Goal: Find specific page/section: Find specific page/section

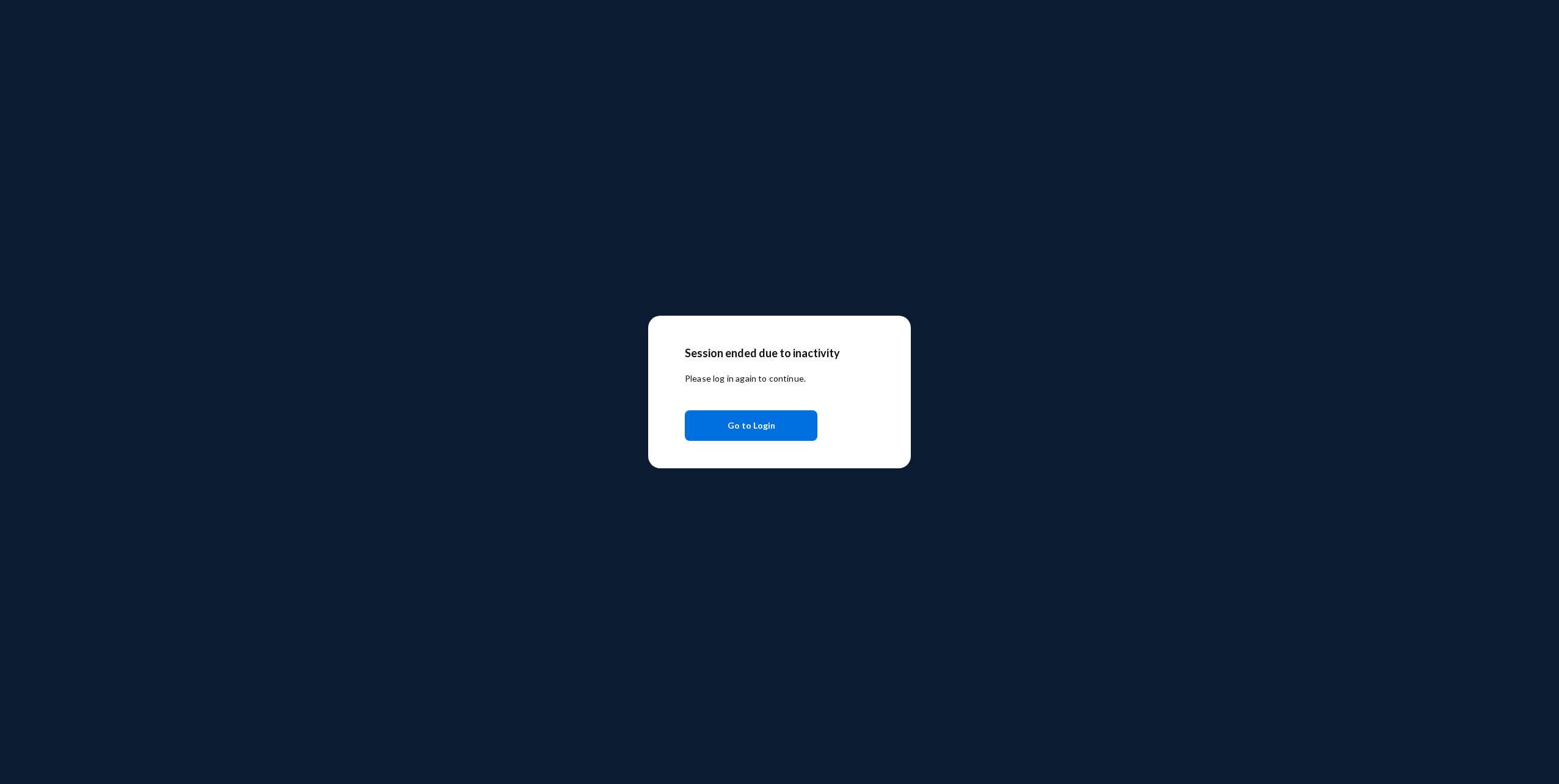
click at [714, 426] on button "Go to Login" at bounding box center [751, 426] width 133 height 30
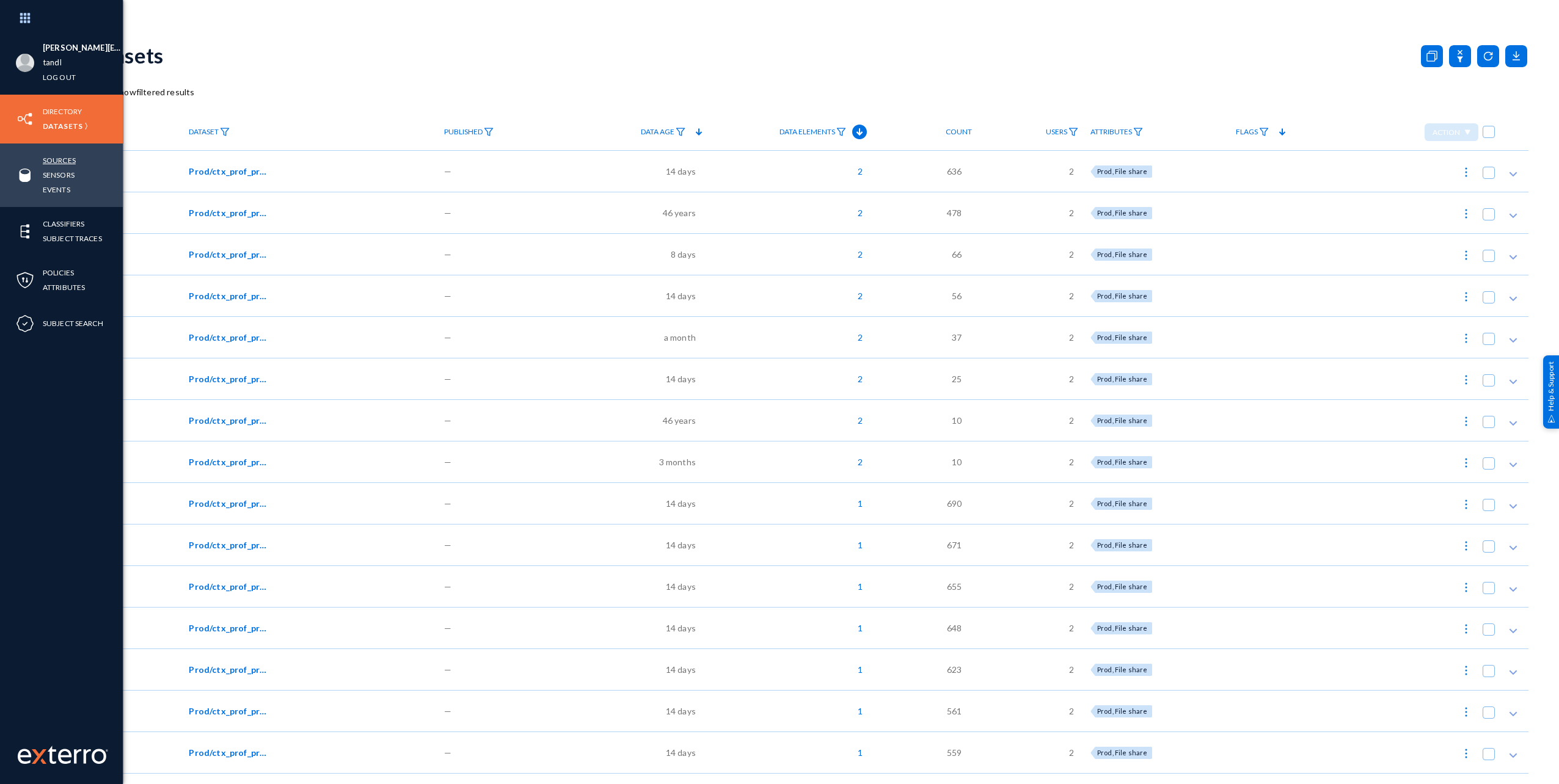
click at [57, 163] on link "Sources" at bounding box center [59, 161] width 33 height 14
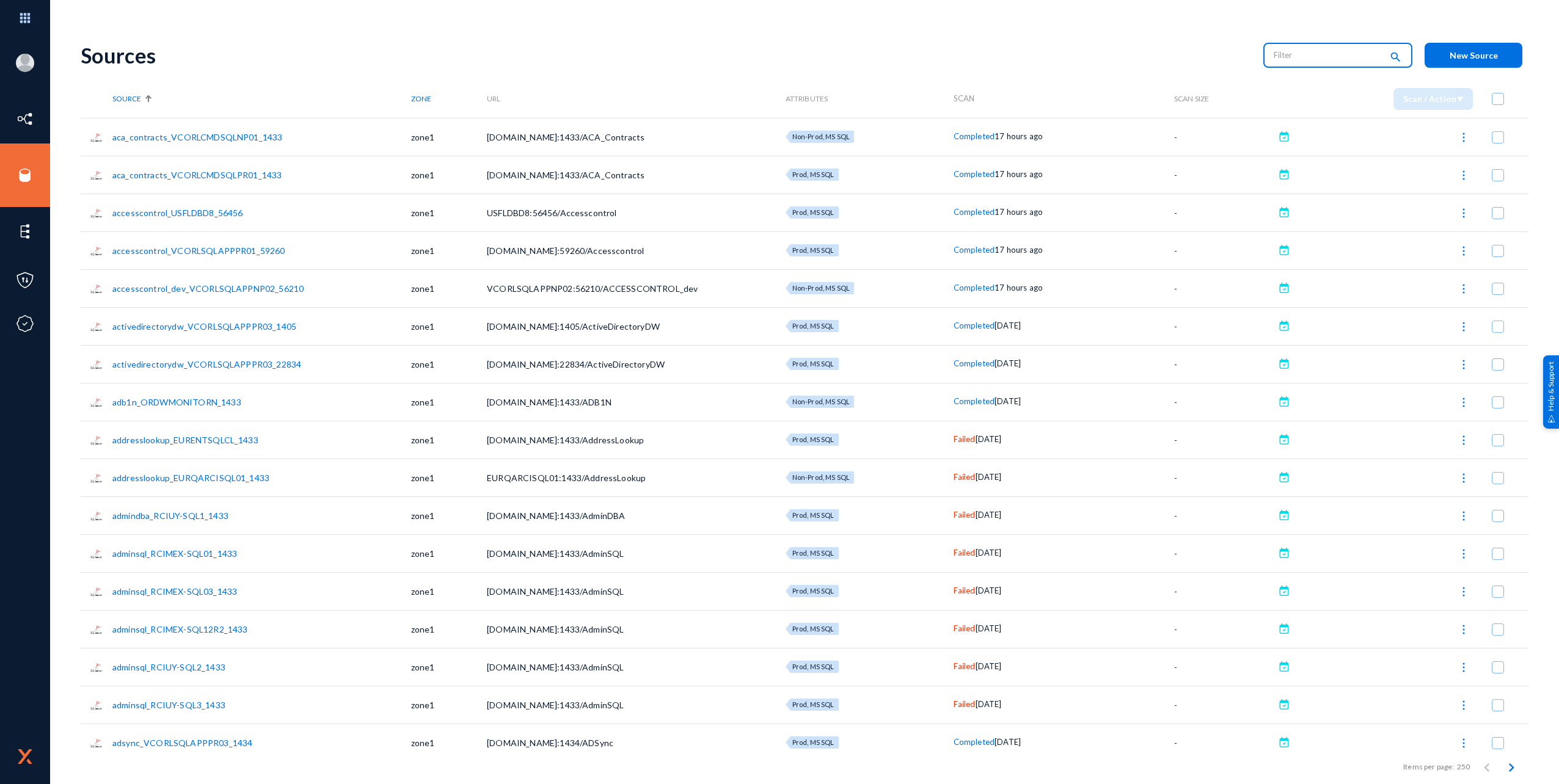
click at [1273, 53] on input "text" at bounding box center [1327, 55] width 108 height 18
type input "Running"
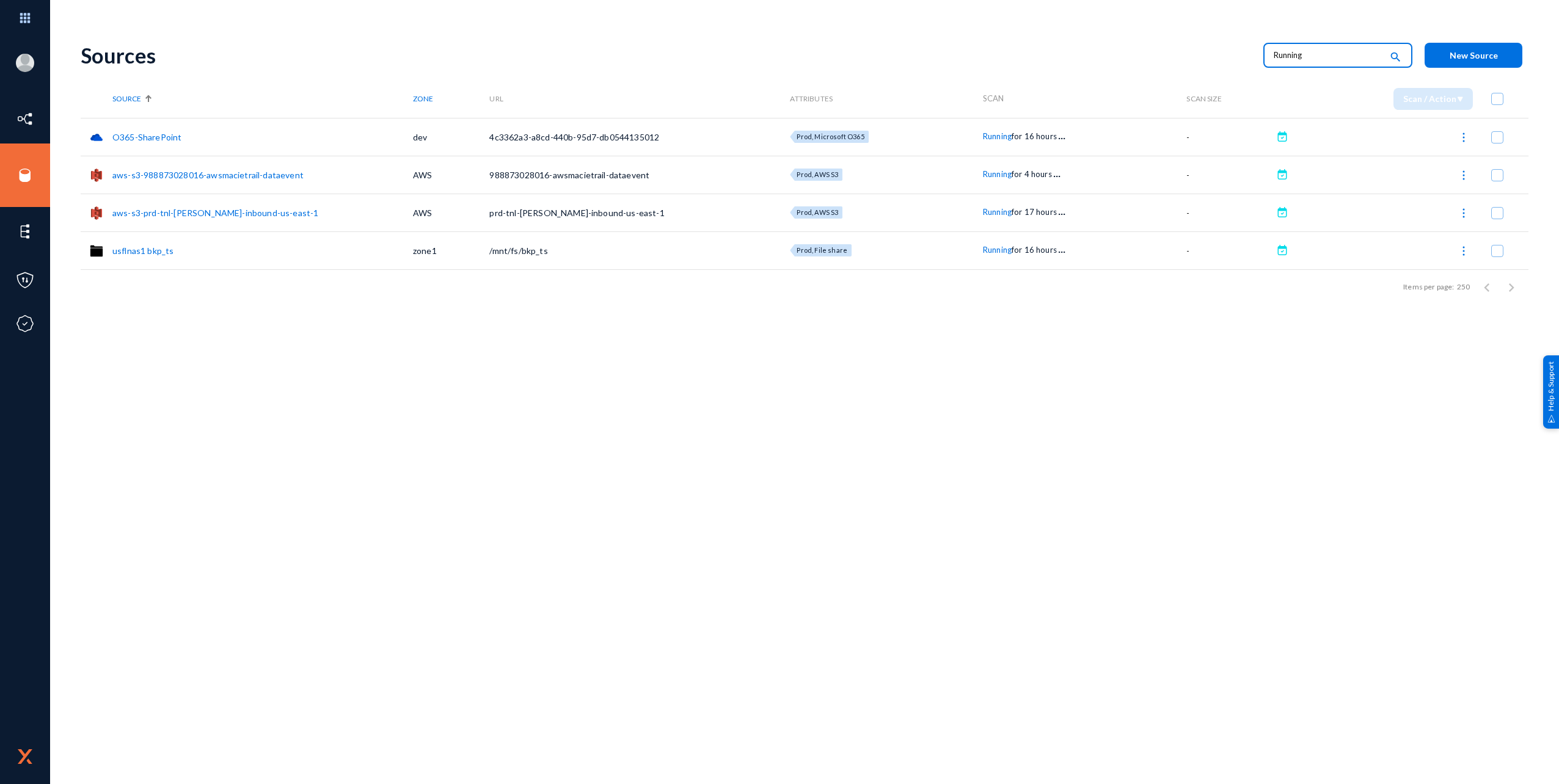
click at [1273, 54] on input "Running" at bounding box center [1327, 55] width 108 height 18
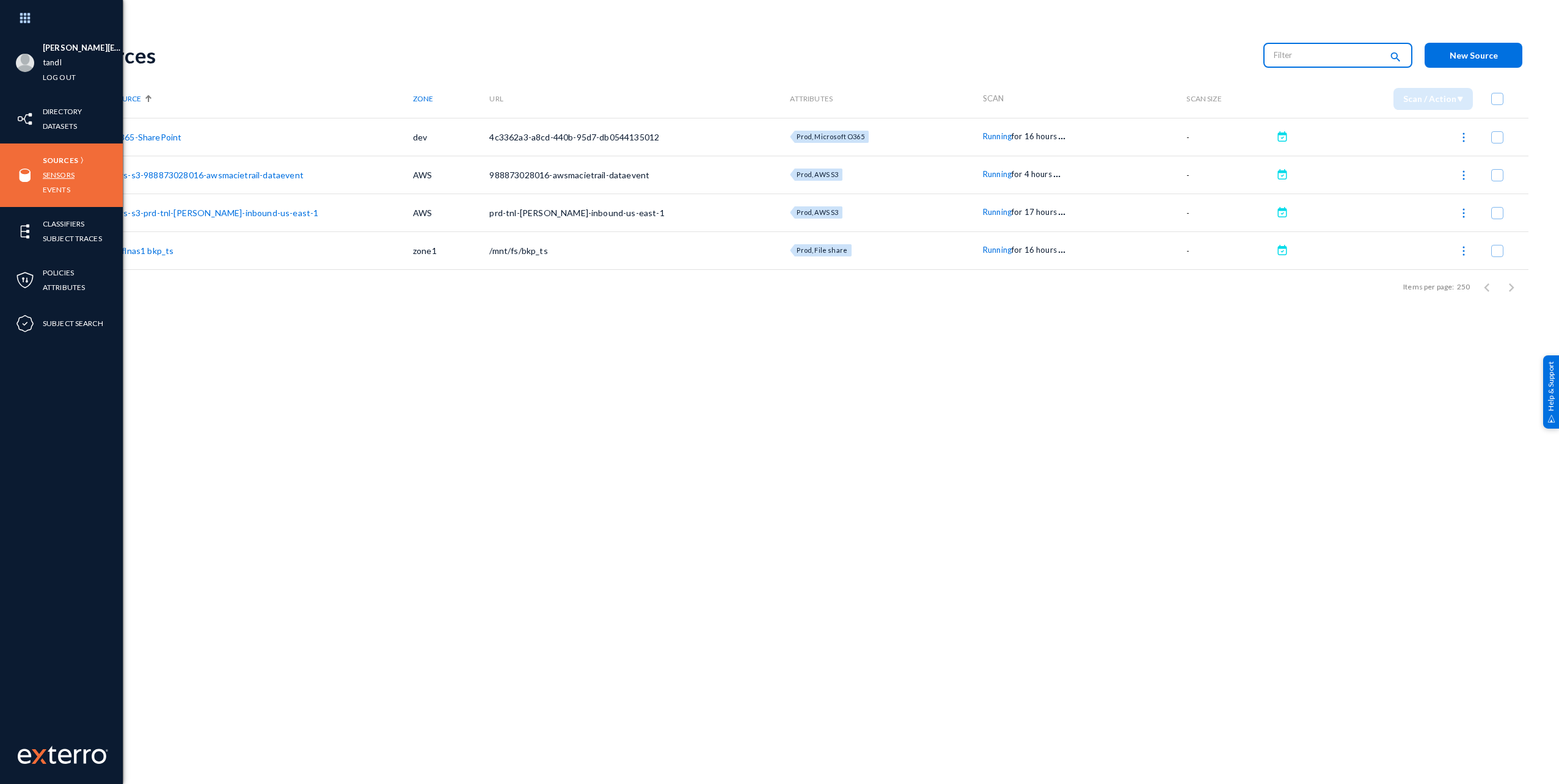
click at [48, 175] on link "Sensors" at bounding box center [58, 175] width 32 height 14
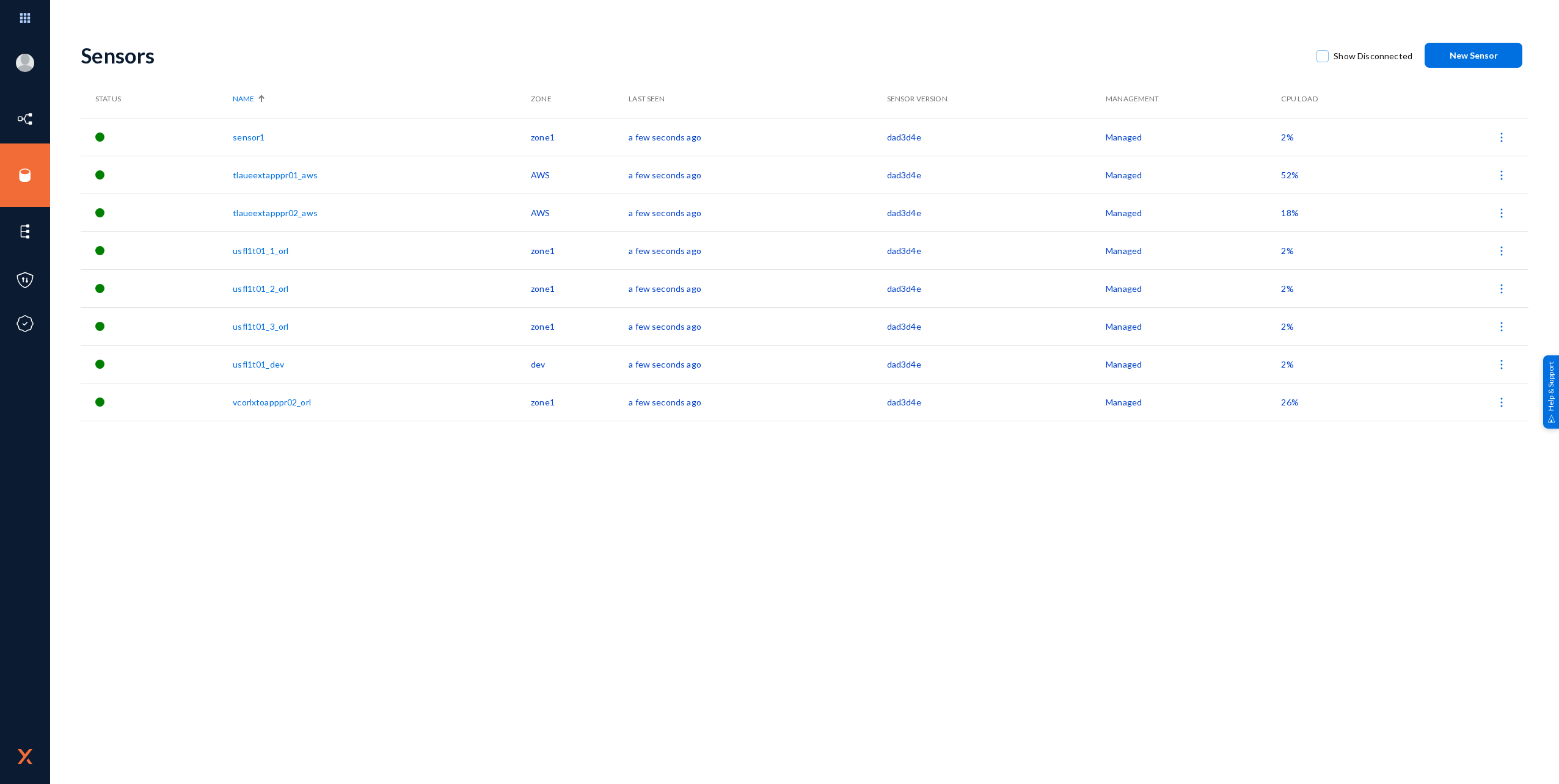
click at [590, 541] on div "Sensors Show Disconnected New Sensor Status Name Zone Last Seen Sensor Version …" at bounding box center [804, 407] width 1447 height 754
click at [278, 17] on div "[PERSON_NAME][EMAIL_ADDRESS][PERSON_NAME][DOMAIN_NAME] tandl Log out Directory …" at bounding box center [780, 392] width 1559 height 784
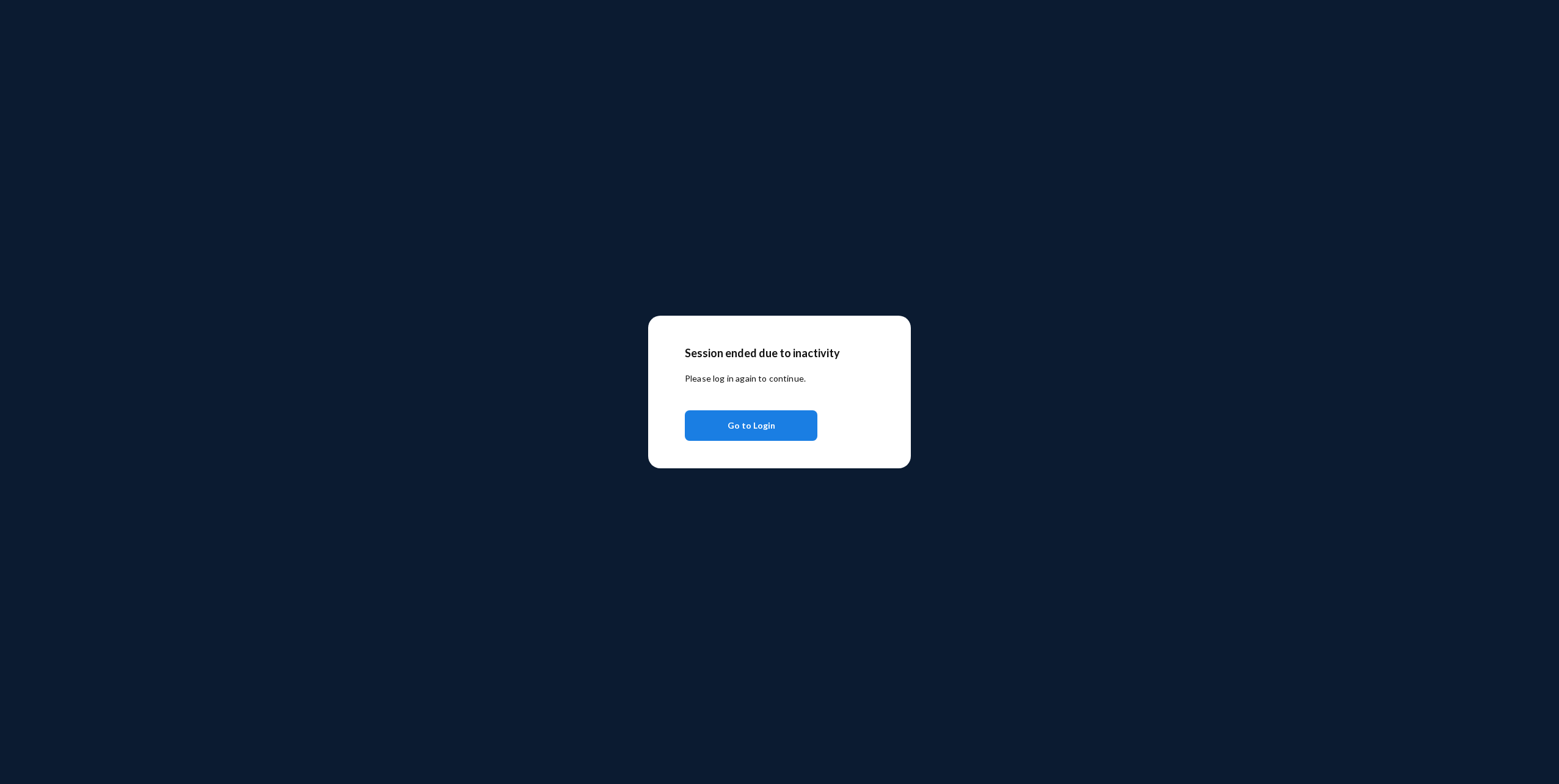
click at [713, 420] on button "Go to Login" at bounding box center [751, 426] width 133 height 30
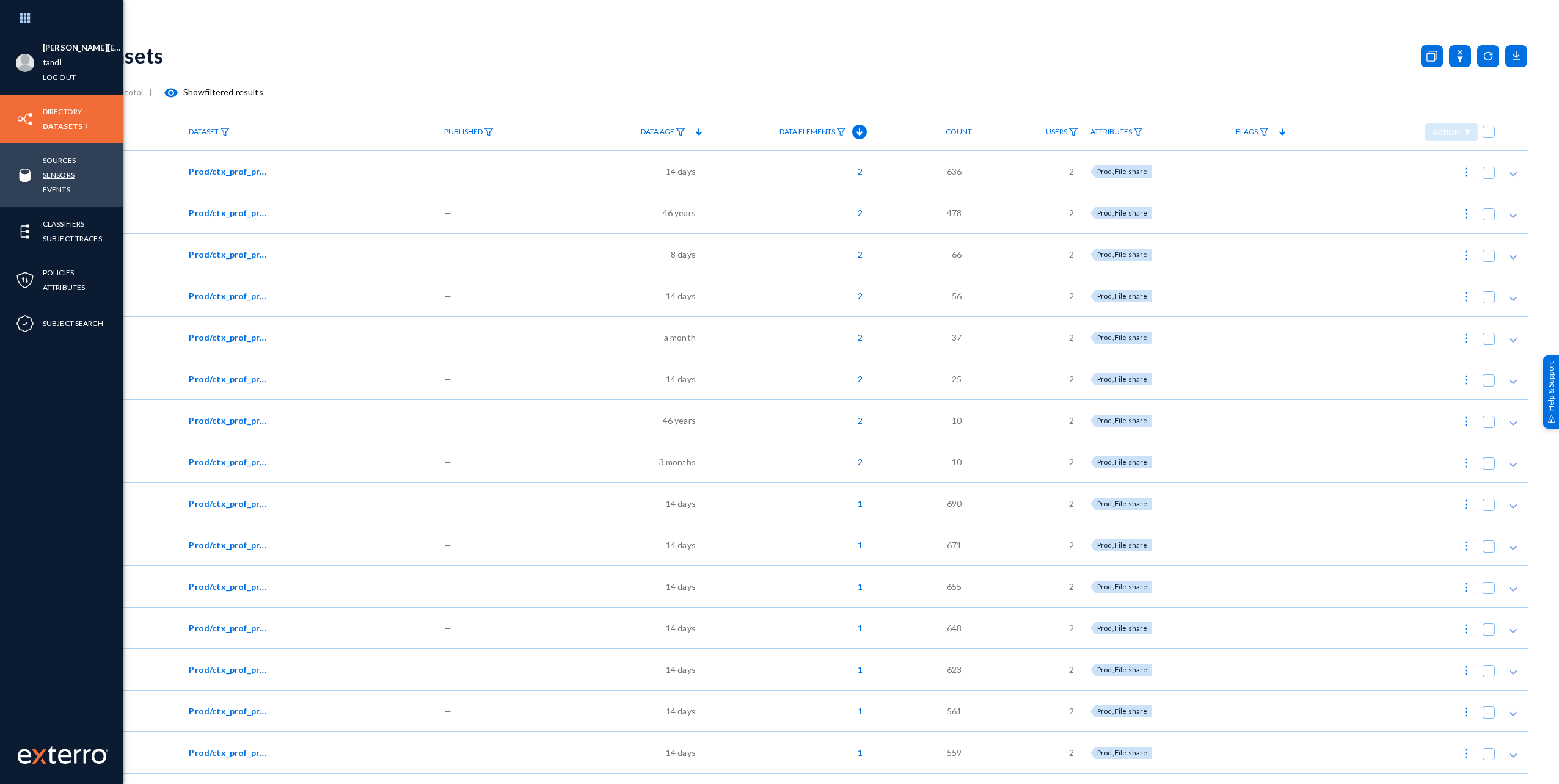
click at [57, 171] on link "Sensors" at bounding box center [58, 175] width 32 height 14
